Goal: Task Accomplishment & Management: Use online tool/utility

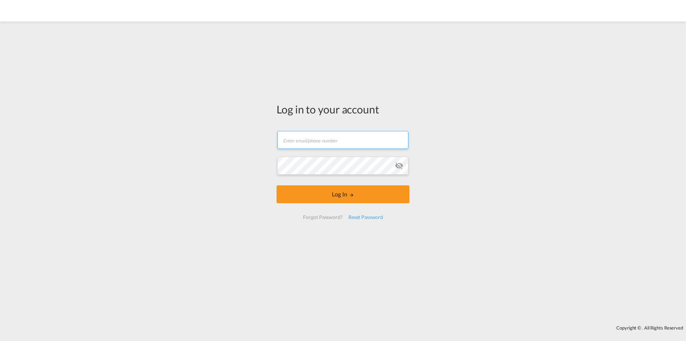
click at [293, 141] on input "text" at bounding box center [342, 140] width 131 height 18
paste input "[PERSON_NAME][EMAIL_ADDRESS][DOMAIN_NAME]"
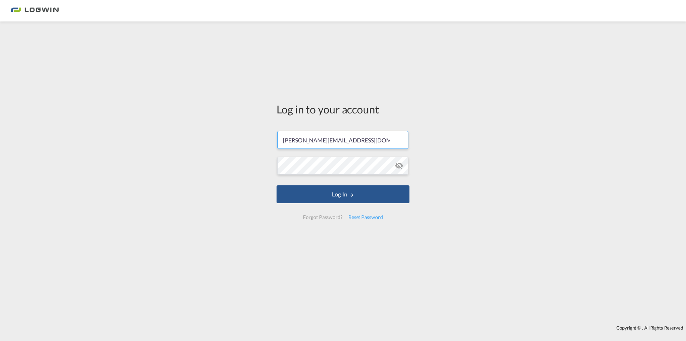
type input "[PERSON_NAME][EMAIL_ADDRESS][DOMAIN_NAME]"
click at [309, 194] on button "Log In" at bounding box center [343, 194] width 133 height 18
